Goal: Task Accomplishment & Management: Use online tool/utility

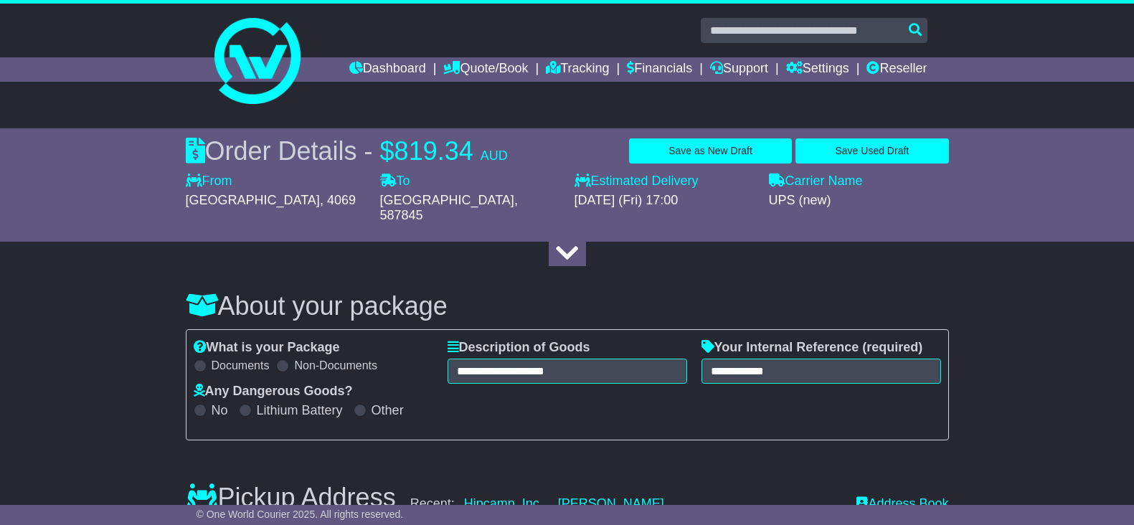
select select "**********"
select select "***"
select select "**"
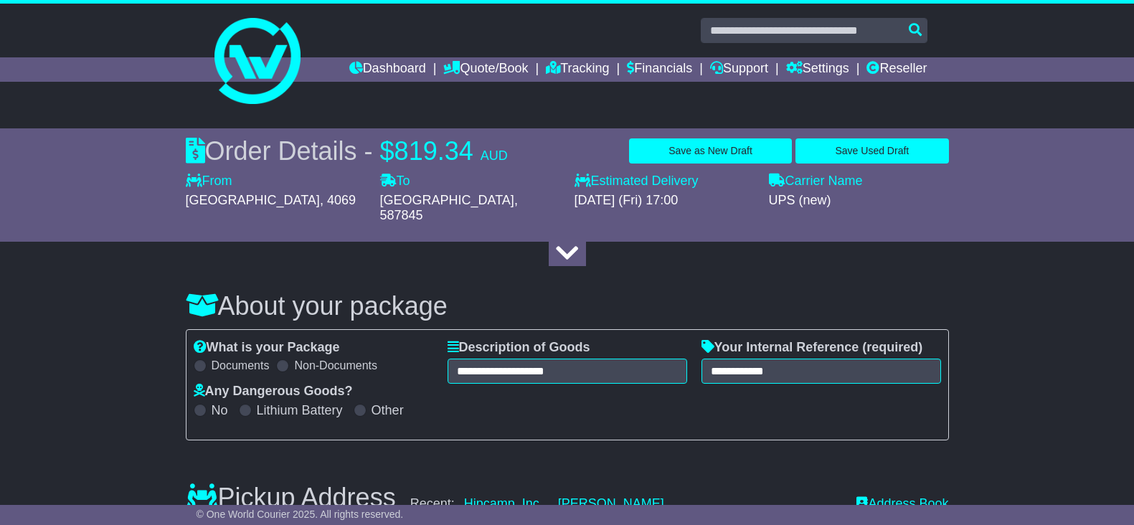
select select "**"
